Goal: Navigation & Orientation: Find specific page/section

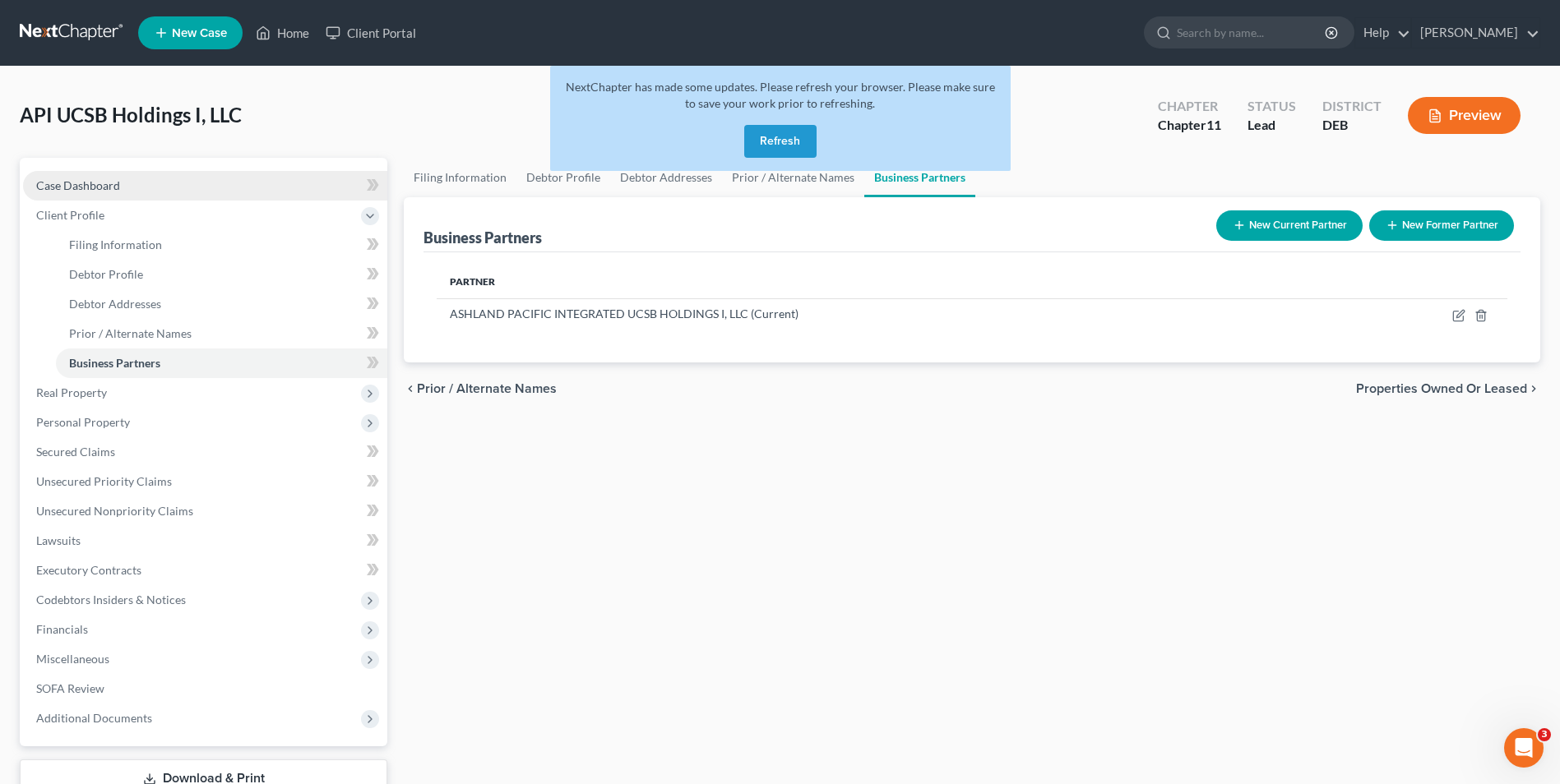
click at [113, 182] on span "Case Dashboard" at bounding box center [78, 185] width 84 height 14
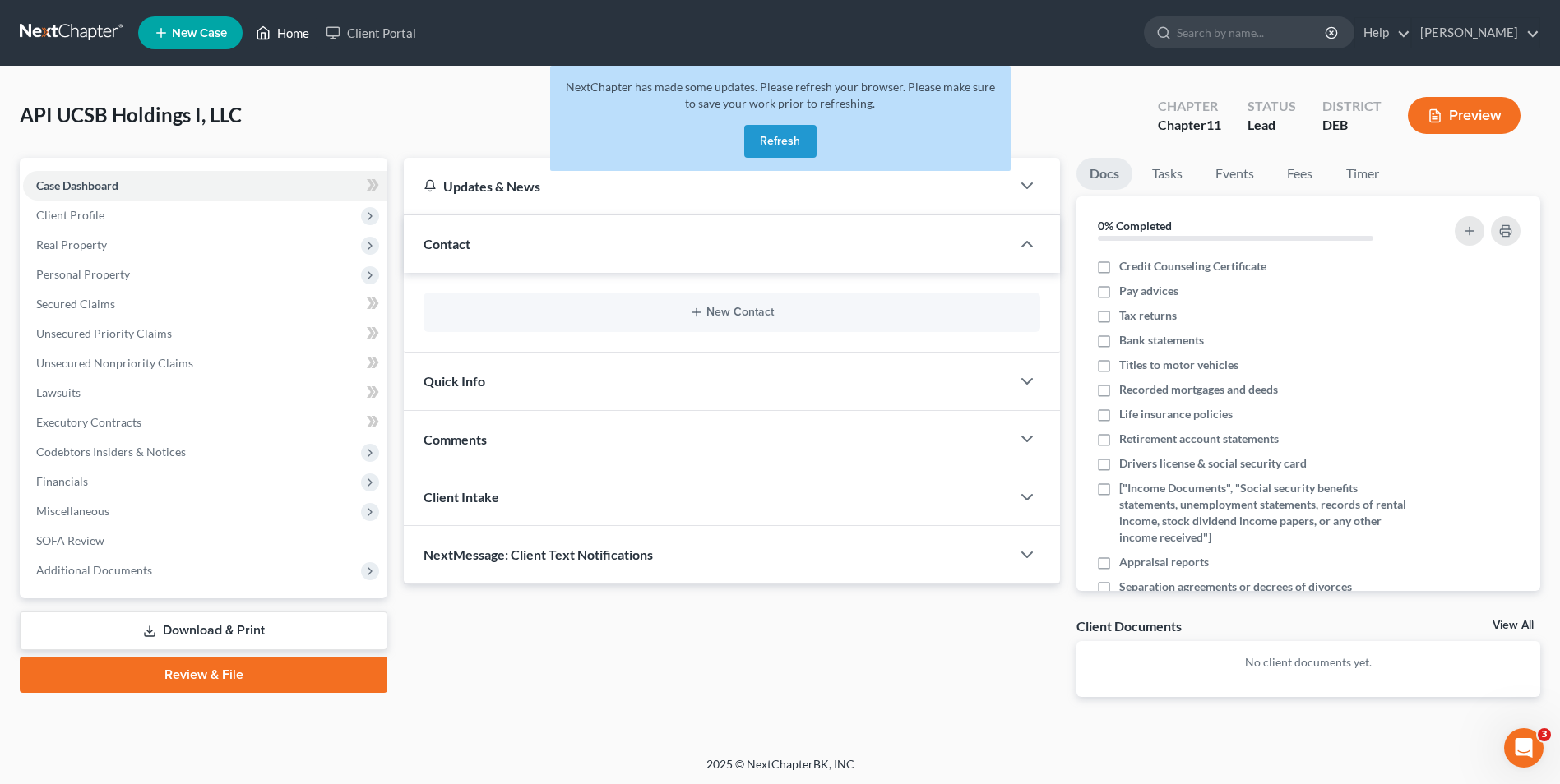
click at [304, 35] on link "Home" at bounding box center [282, 32] width 70 height 29
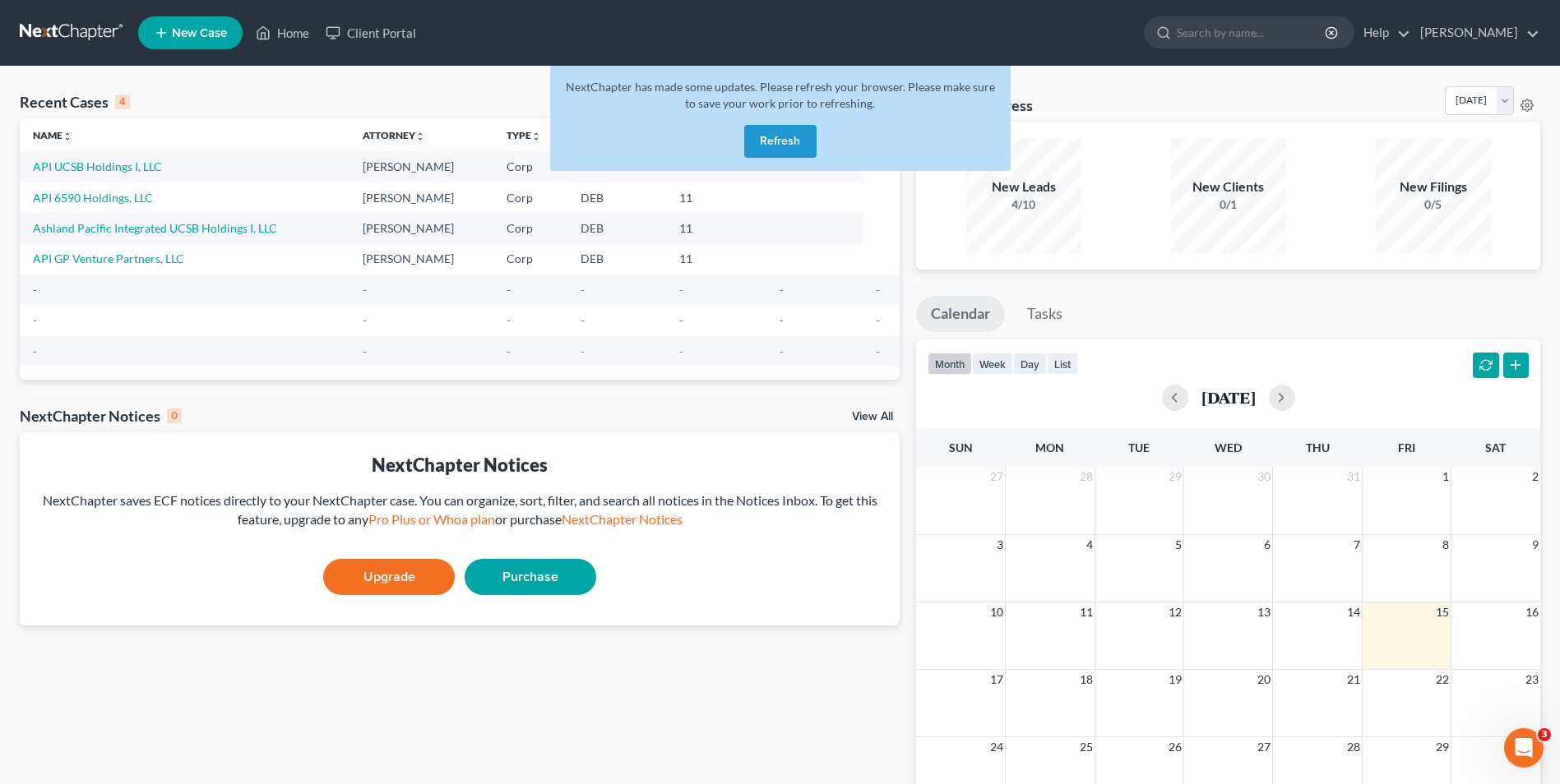
click at [758, 136] on button "Refresh" at bounding box center [780, 141] width 72 height 33
